Goal: Task Accomplishment & Management: Complete application form

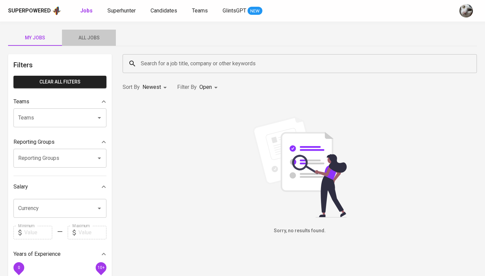
click at [77, 33] on button "All Jobs" at bounding box center [89, 38] width 54 height 16
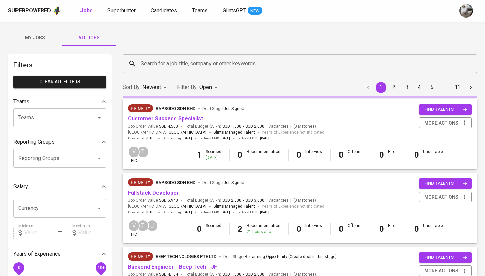
click at [158, 59] on input "Search for a job title, company or other keywords" at bounding box center [301, 63] width 325 height 13
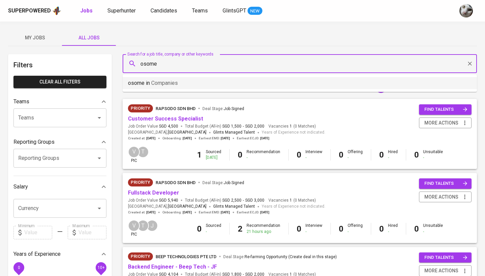
click at [161, 86] on span "Companies" at bounding box center [164, 83] width 27 height 6
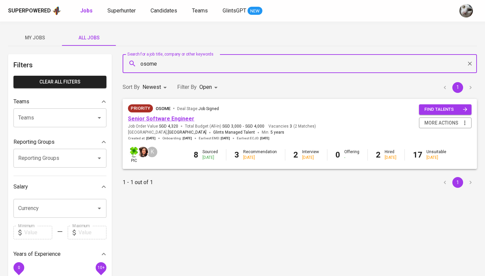
type input "osome"
click at [178, 119] on link "Senior Software Engineer" at bounding box center [161, 119] width 66 height 6
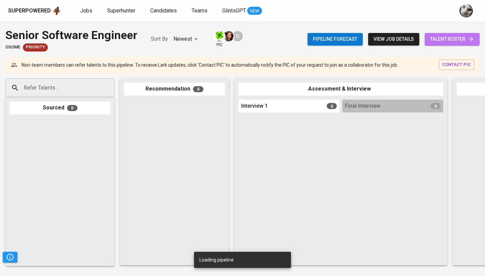
click at [459, 43] on span "talent roster" at bounding box center [452, 39] width 44 height 8
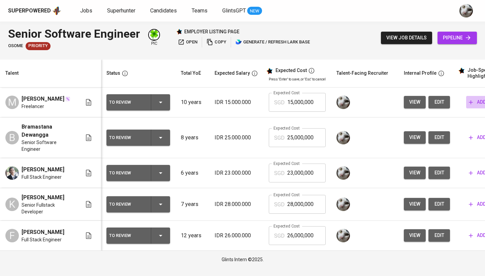
click at [477, 104] on span "add" at bounding box center [477, 102] width 17 height 8
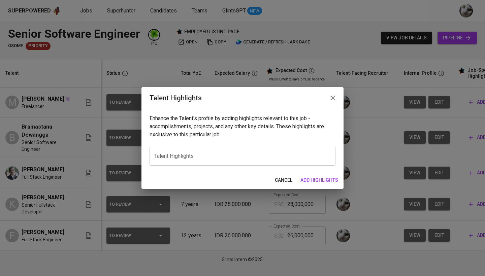
click at [295, 155] on textarea at bounding box center [242, 156] width 177 height 6
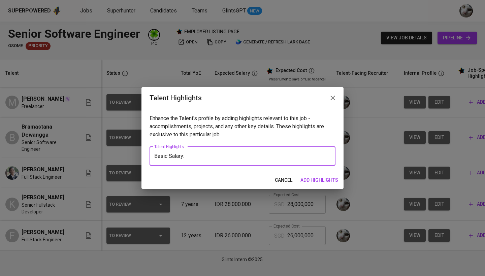
paste textarea "Rp36.294.372"
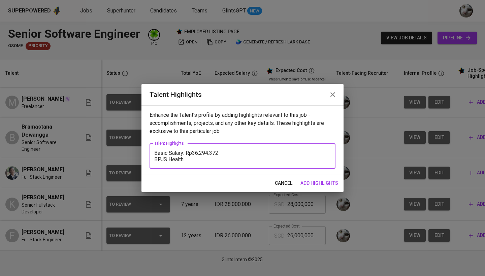
paste textarea "Rp600.000"
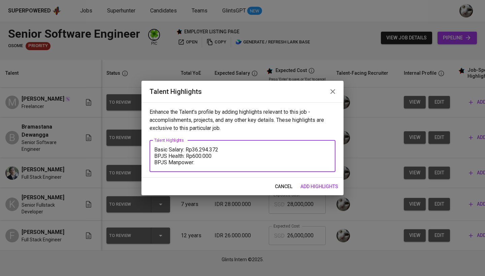
paste textarea "Rp1.749.829"
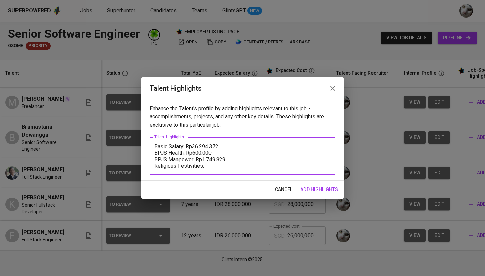
paste textarea "Rp3.024.531"
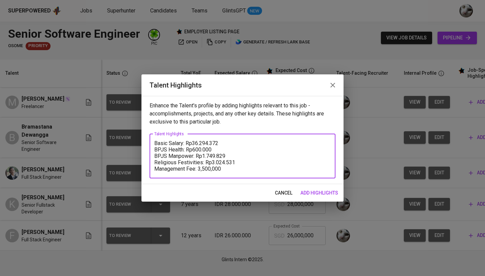
drag, startPoint x: 233, startPoint y: 171, endPoint x: 153, endPoint y: 171, distance: 79.9
click at [153, 171] on div "Basic Salary: Rp36.294.372 BPJS Health: Rp600.000 BPJS Manpower: Rp1.749.829 Re…" at bounding box center [243, 156] width 186 height 44
drag, startPoint x: 238, startPoint y: 162, endPoint x: 147, endPoint y: 138, distance: 93.6
click at [147, 138] on div "Enhance the Talent's profile by adding highlights relevant to this job - accomp…" at bounding box center [243, 140] width 202 height 88
click at [272, 164] on textarea "Basic Salary: Rp36.294.372 BPJS Health: Rp600.000 BPJS Manpower: Rp1.749.829 Re…" at bounding box center [242, 156] width 177 height 32
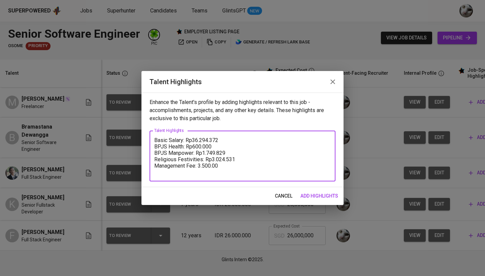
click at [198, 165] on textarea "Basic Salary: Rp36.294.372 BPJS Health: Rp600.000 BPJS Manpower: Rp1.749.829 Re…" at bounding box center [242, 156] width 177 height 38
click at [235, 166] on textarea "Basic Salary: Rp36.294.372 BPJS Health: Rp600.000 BPJS Manpower: Rp1.749.829 Re…" at bounding box center [242, 156] width 177 height 38
click at [226, 168] on textarea "Basic Salary: Rp36.294.372 BPJS Health: Rp600.000 BPJS Manpower: Rp1.749.829 Re…" at bounding box center [242, 156] width 177 height 38
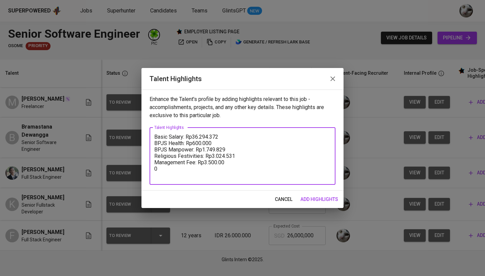
type textarea "Basic Salary: Rp36.294.372 BPJS Health: Rp600.000 BPJS Manpower: Rp1.749.829 Re…"
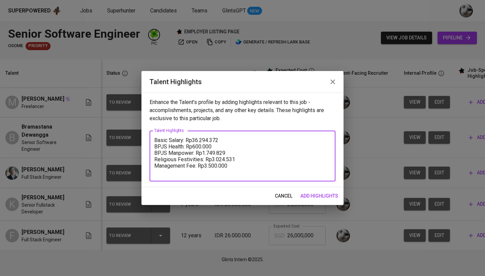
click at [249, 166] on textarea "Basic Salary: Rp36.294.372 BPJS Health: Rp600.000 BPJS Manpower: Rp1.749.829 Re…" at bounding box center [242, 156] width 177 height 38
drag, startPoint x: 239, startPoint y: 165, endPoint x: 150, endPoint y: 130, distance: 96.0
click at [150, 130] on div "Enhance the Talent's profile by adding highlights relevant to this job - accomp…" at bounding box center [243, 140] width 202 height 95
